Goal: Check status: Check status

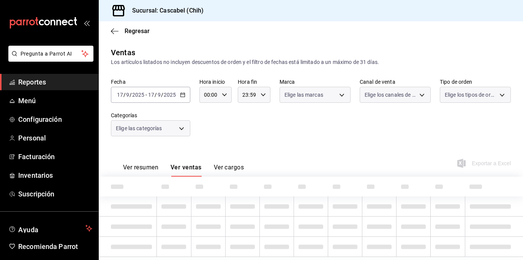
type input "12:00"
type input "22:59"
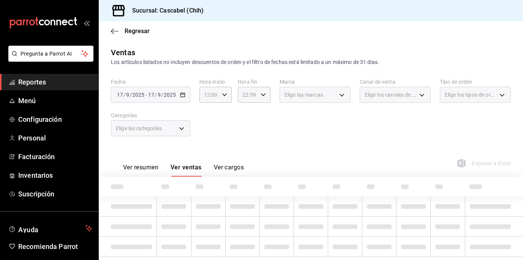
click at [249, 35] on div "Regresar" at bounding box center [311, 30] width 424 height 19
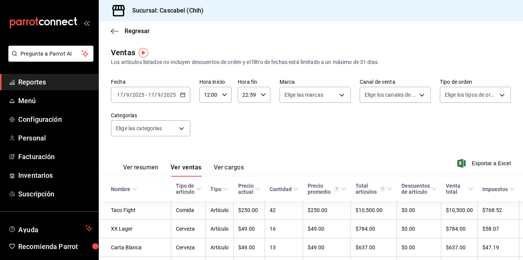
click at [262, 97] on icon "button" at bounding box center [263, 94] width 5 height 5
click at [346, 157] on div at bounding box center [261, 130] width 523 height 260
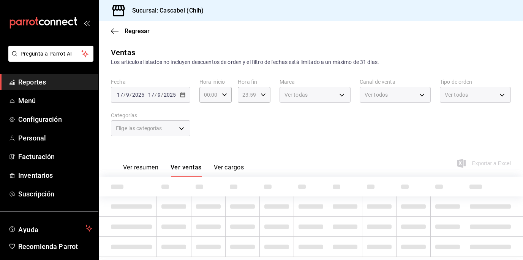
type input "12:00"
type input "22:59"
type input "12:00"
type input "22:59"
